Goal: Information Seeking & Learning: Learn about a topic

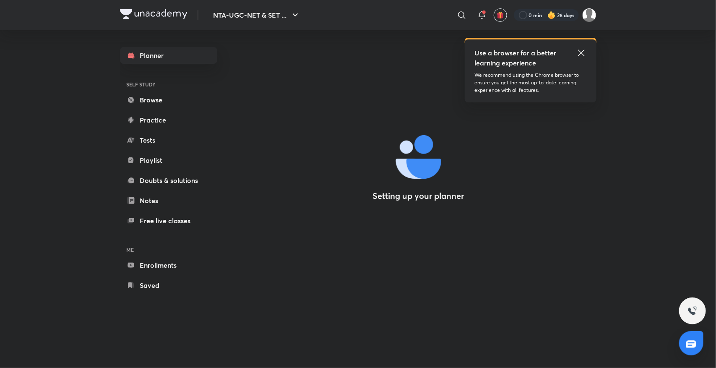
click at [581, 50] on icon at bounding box center [581, 53] width 10 height 10
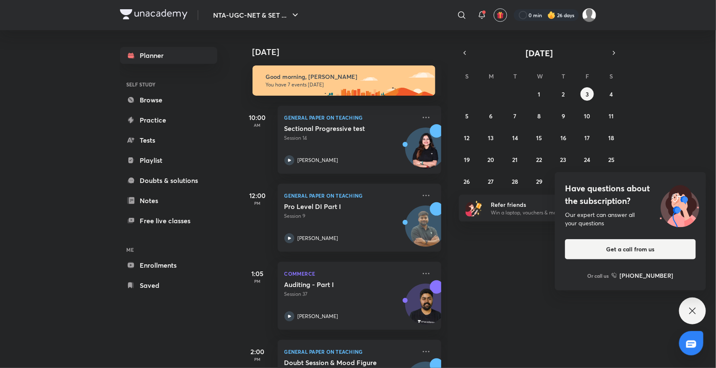
click at [692, 307] on icon at bounding box center [693, 311] width 10 height 10
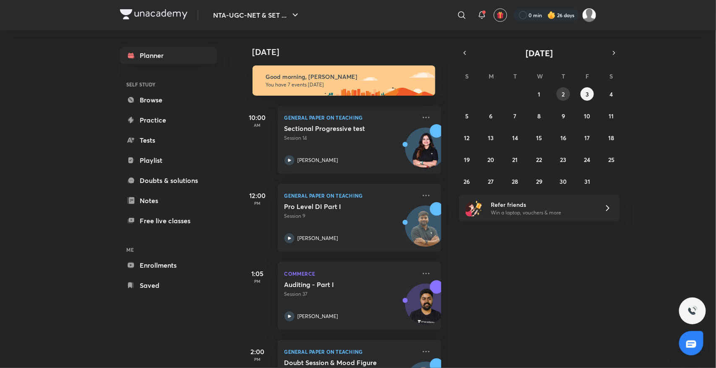
click at [563, 96] on abbr "2" at bounding box center [563, 94] width 3 height 8
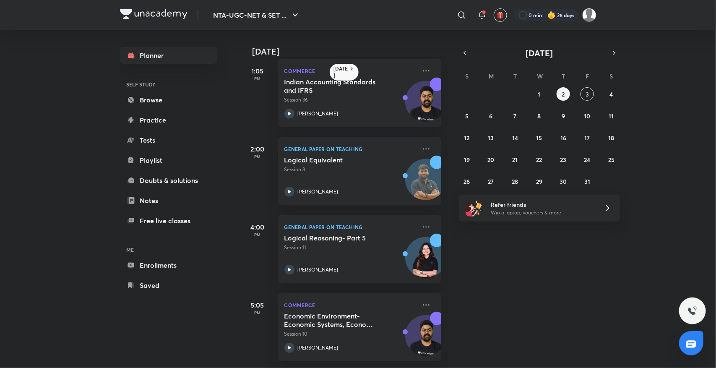
scroll to position [171, 0]
click at [306, 312] on h5 "Economic Environment- Economic Systems, Economic Policies(Monetary and Fiscal P…" at bounding box center [336, 320] width 104 height 17
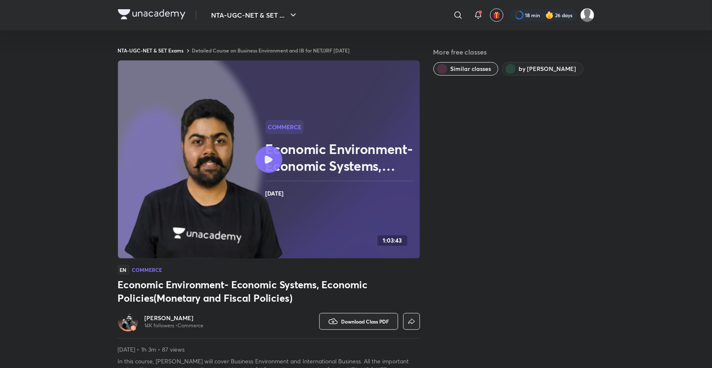
click at [336, 50] on link "Detailed Course on Business Environment and IB for NET/JRF [DATE]" at bounding box center [271, 50] width 158 height 7
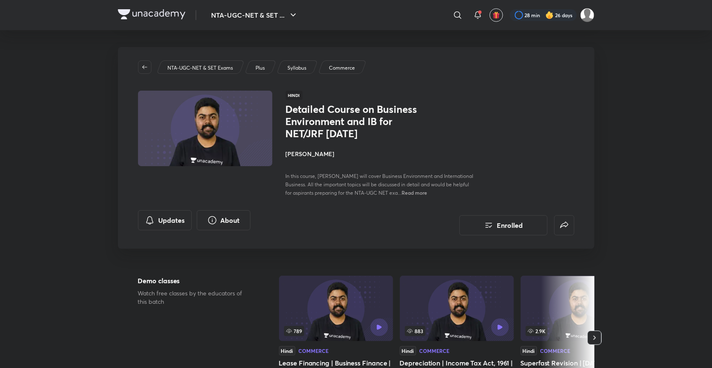
click at [308, 68] on div "Syllabus" at bounding box center [297, 66] width 42 height 13
click at [298, 65] on p "Syllabus" at bounding box center [296, 68] width 19 height 8
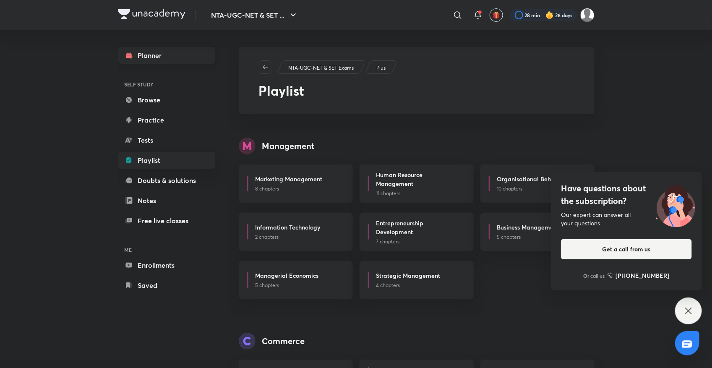
click at [162, 55] on link "Planner" at bounding box center [166, 55] width 97 height 17
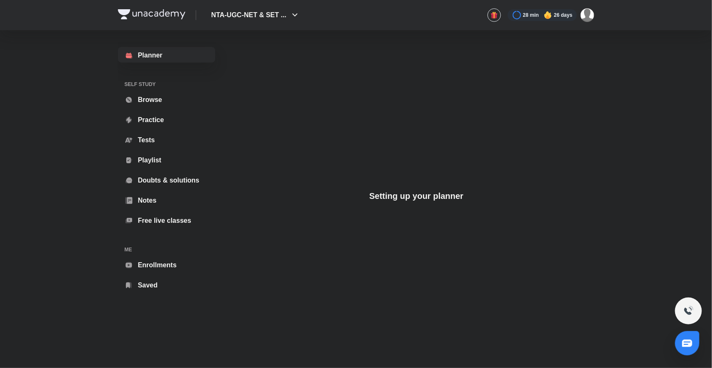
click at [686, 311] on div at bounding box center [688, 310] width 27 height 27
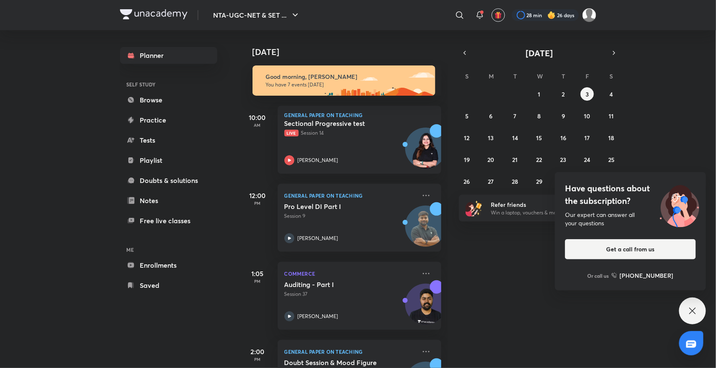
click at [686, 312] on div "Have questions about the subscription? Our expert can answer all your questions…" at bounding box center [692, 310] width 27 height 27
click at [682, 313] on div "Have questions about the subscription? Our expert can answer all your questions…" at bounding box center [692, 310] width 27 height 27
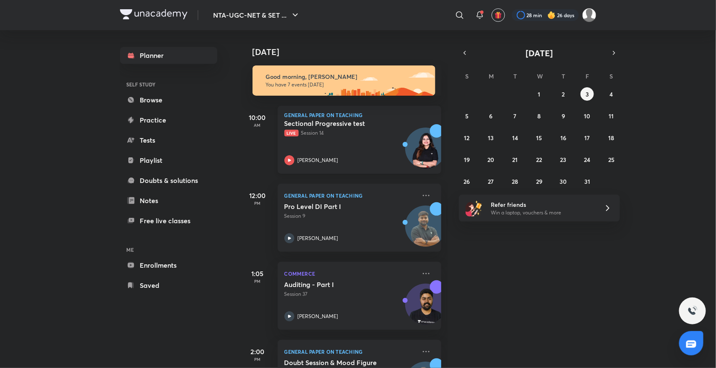
click at [318, 159] on p "[PERSON_NAME]" at bounding box center [318, 160] width 41 height 8
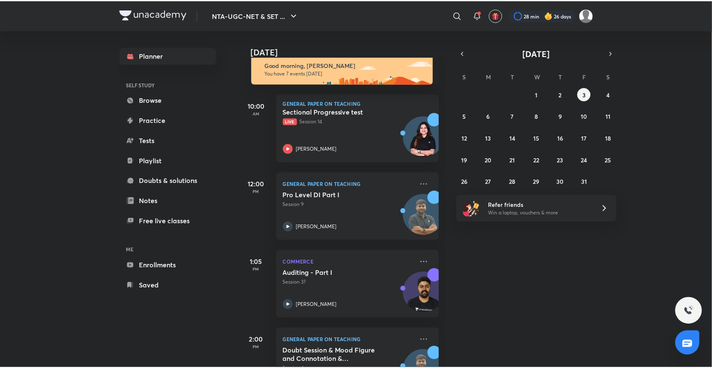
scroll to position [21, 0]
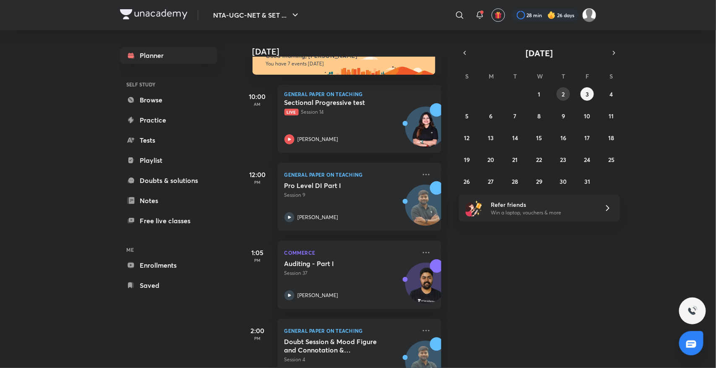
click at [563, 93] on abbr "2" at bounding box center [563, 94] width 3 height 8
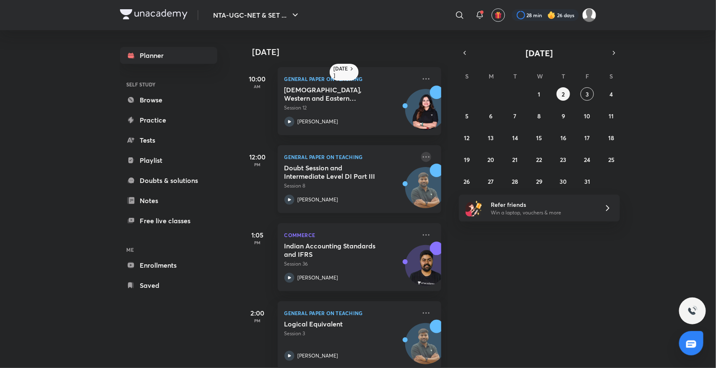
click at [421, 156] on icon at bounding box center [426, 157] width 10 height 10
click at [421, 78] on icon at bounding box center [426, 79] width 10 height 10
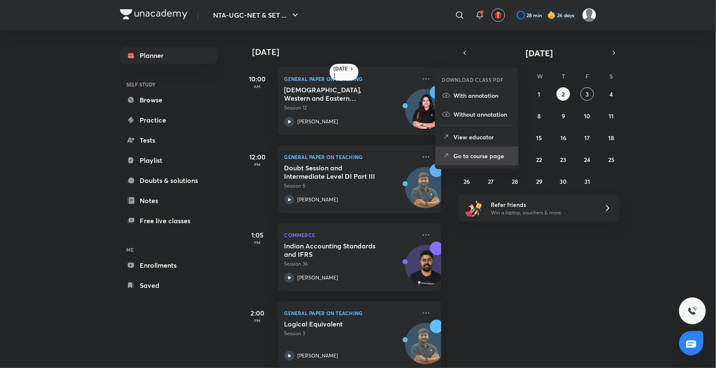
click at [456, 158] on p "Go to course page" at bounding box center [483, 155] width 58 height 9
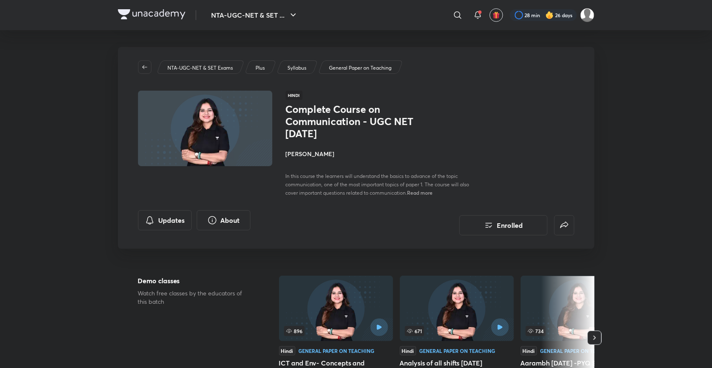
scroll to position [322, 0]
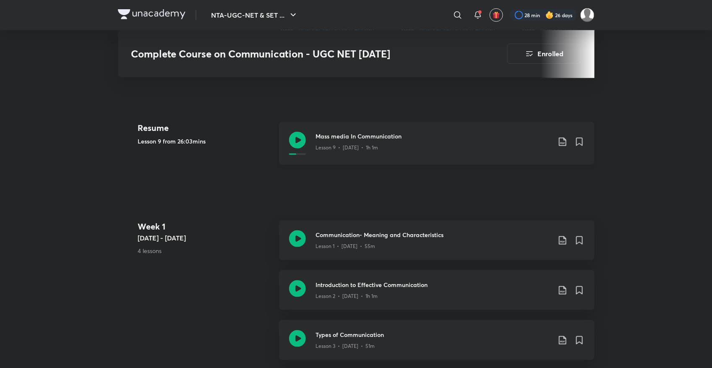
click at [298, 140] on icon at bounding box center [297, 140] width 17 height 17
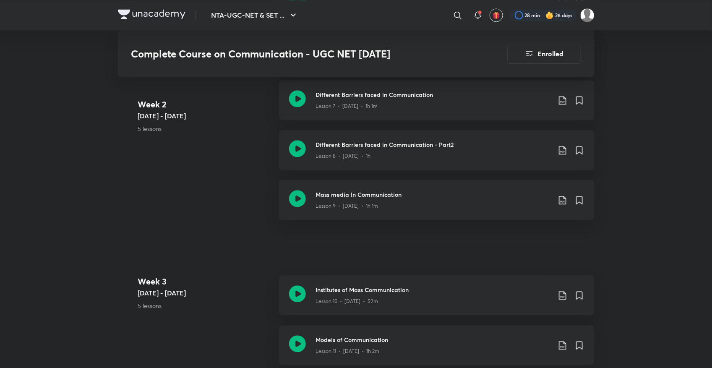
scroll to position [806, 0]
click at [299, 296] on icon at bounding box center [297, 294] width 17 height 17
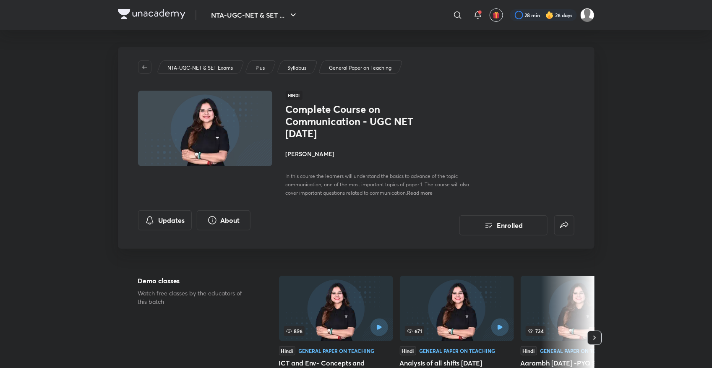
click at [294, 66] on p "Syllabus" at bounding box center [296, 68] width 19 height 8
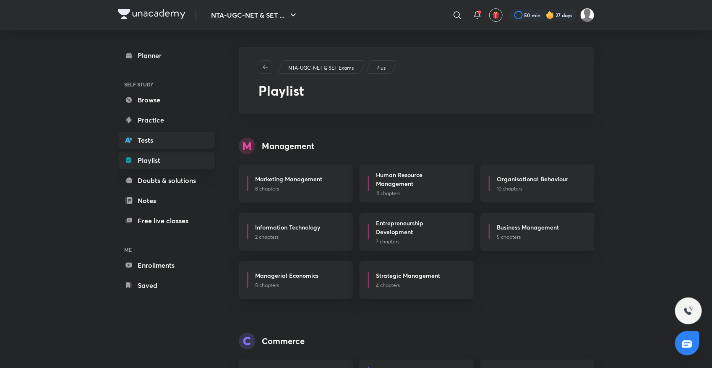
click at [157, 136] on link "Tests" at bounding box center [166, 140] width 97 height 17
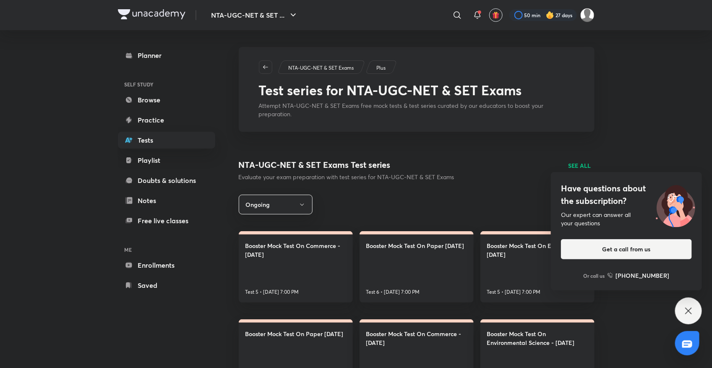
click at [581, 161] on p "SEE ALL" at bounding box center [579, 165] width 23 height 9
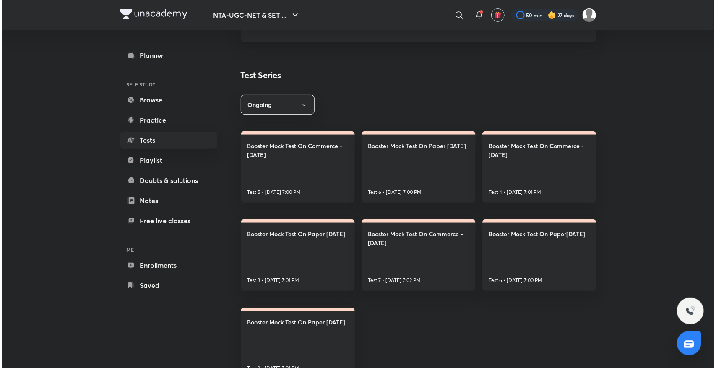
scroll to position [7, 0]
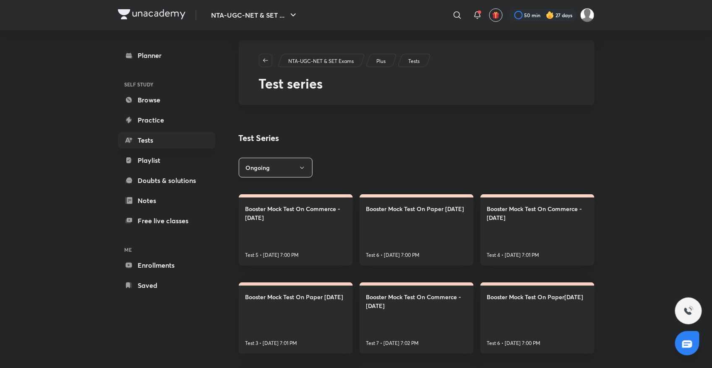
click at [281, 164] on button "Ongoing" at bounding box center [276, 168] width 74 height 20
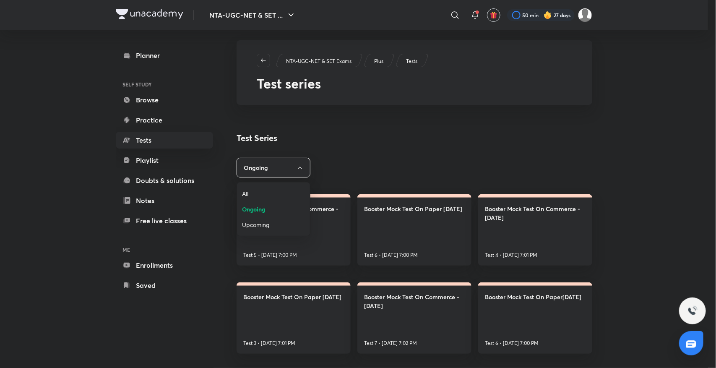
click at [269, 192] on span "All" at bounding box center [273, 193] width 63 height 9
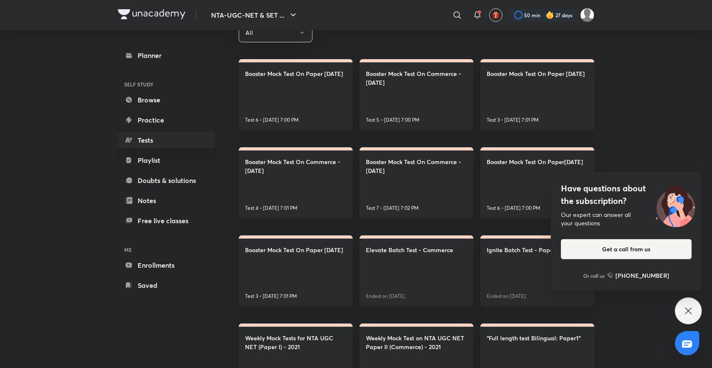
scroll to position [179, 0]
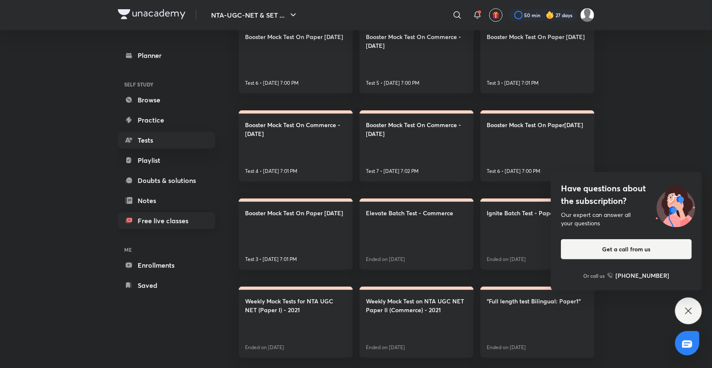
click at [167, 214] on link "Free live classes" at bounding box center [166, 220] width 97 height 17
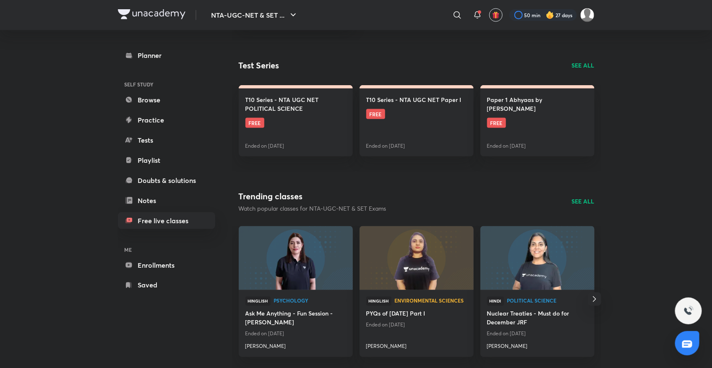
scroll to position [461, 0]
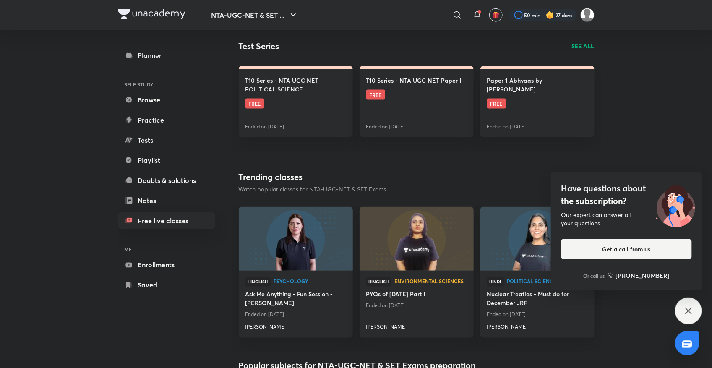
click at [689, 307] on icon at bounding box center [688, 311] width 10 height 10
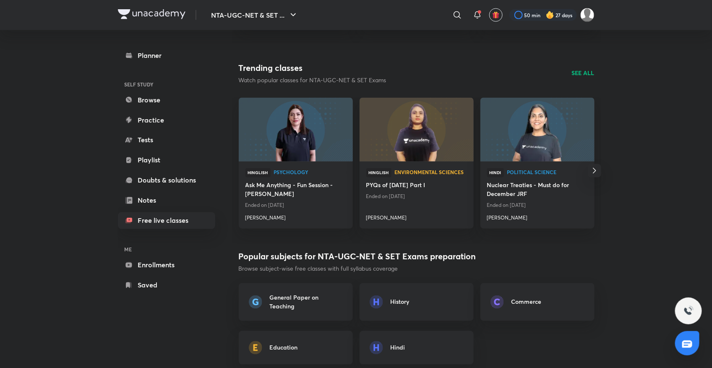
scroll to position [607, 0]
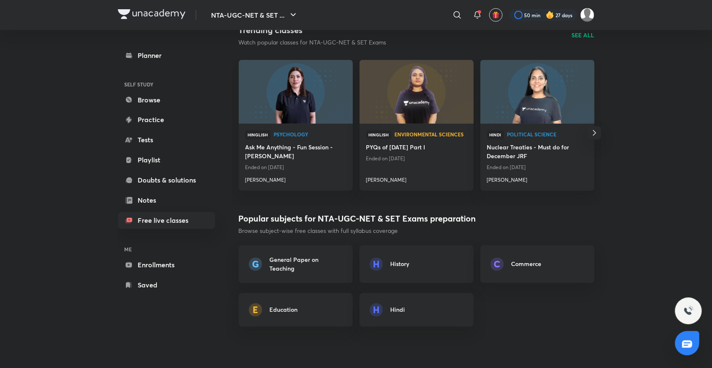
click at [490, 262] on img at bounding box center [496, 264] width 13 height 13
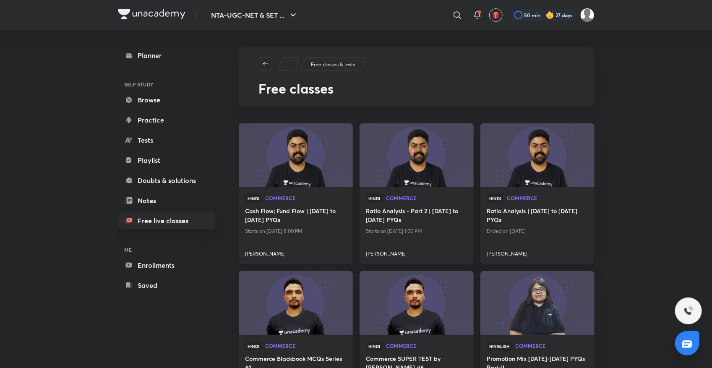
click at [279, 238] on div at bounding box center [295, 242] width 101 height 10
click at [515, 206] on h4 "Ratio Analysis | [DATE] to [DATE] PYQs" at bounding box center [537, 215] width 101 height 19
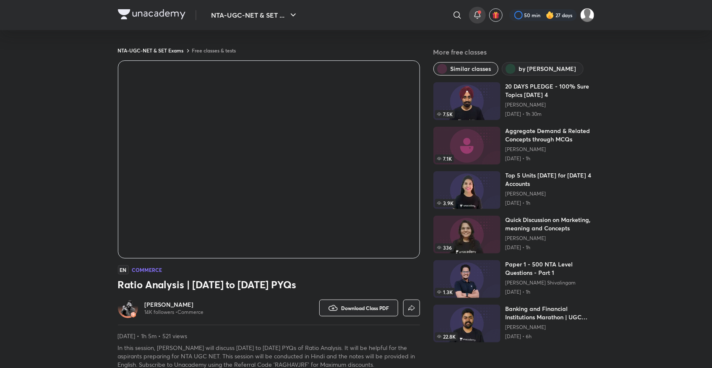
click at [477, 14] on icon at bounding box center [477, 15] width 10 height 10
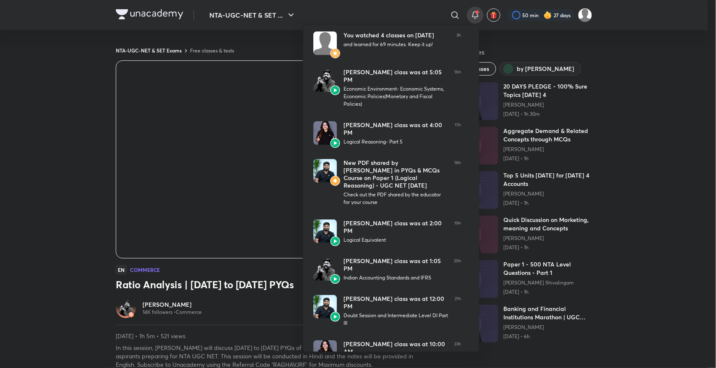
click at [630, 87] on div at bounding box center [358, 184] width 716 height 368
